Goal: Task Accomplishment & Management: Manage account settings

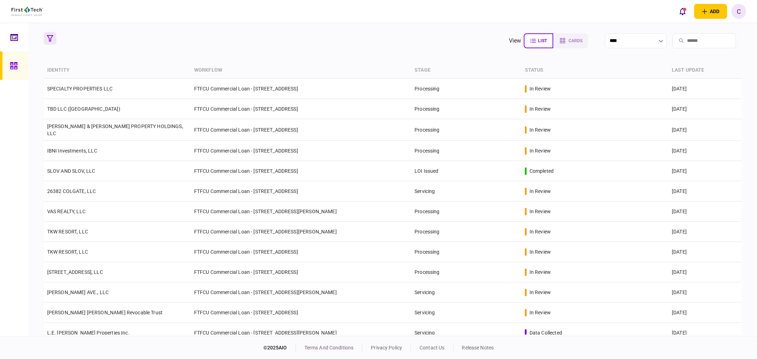
click at [51, 39] on icon "button" at bounding box center [50, 38] width 6 height 6
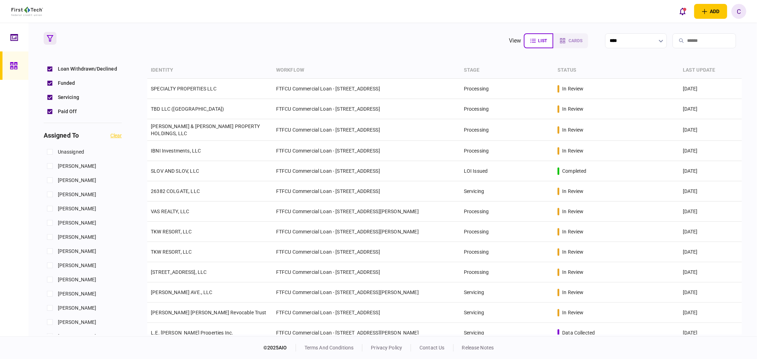
scroll to position [276, 0]
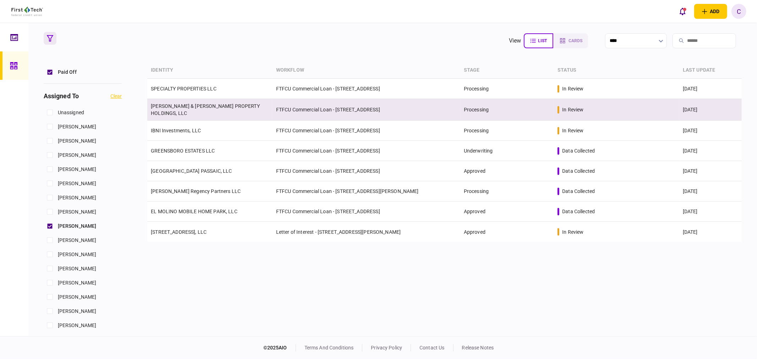
click at [187, 107] on link "[PERSON_NAME] & [PERSON_NAME] PROPERTY HOLDINGS, LLC" at bounding box center [205, 109] width 109 height 13
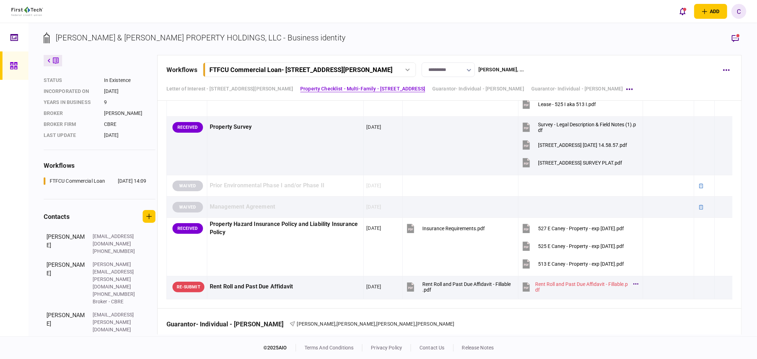
scroll to position [985, 0]
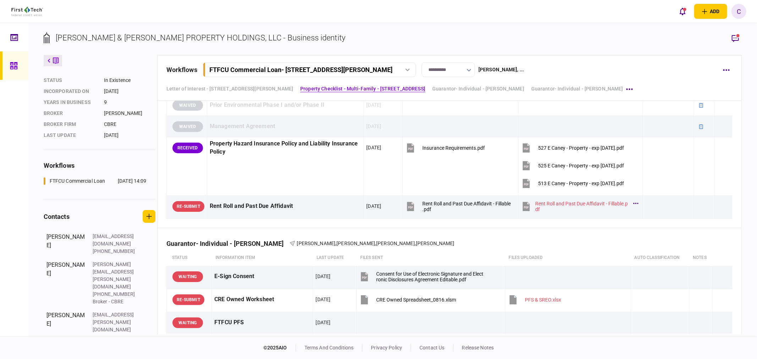
click at [742, 12] on div "C" at bounding box center [738, 11] width 15 height 15
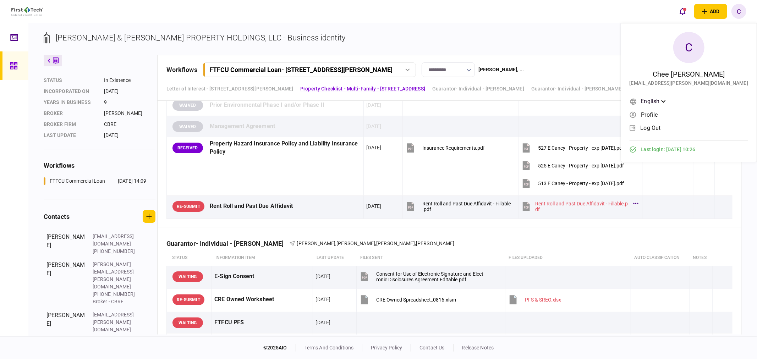
click at [661, 129] on span "log out" at bounding box center [650, 128] width 20 height 6
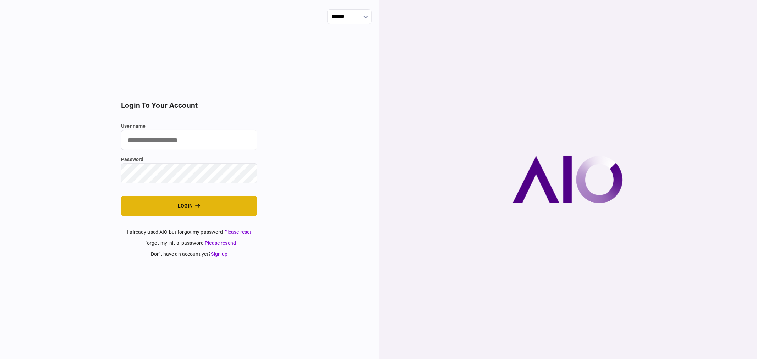
type input "**********"
click at [159, 202] on button "login" at bounding box center [189, 206] width 136 height 20
